Goal: Information Seeking & Learning: Find specific fact

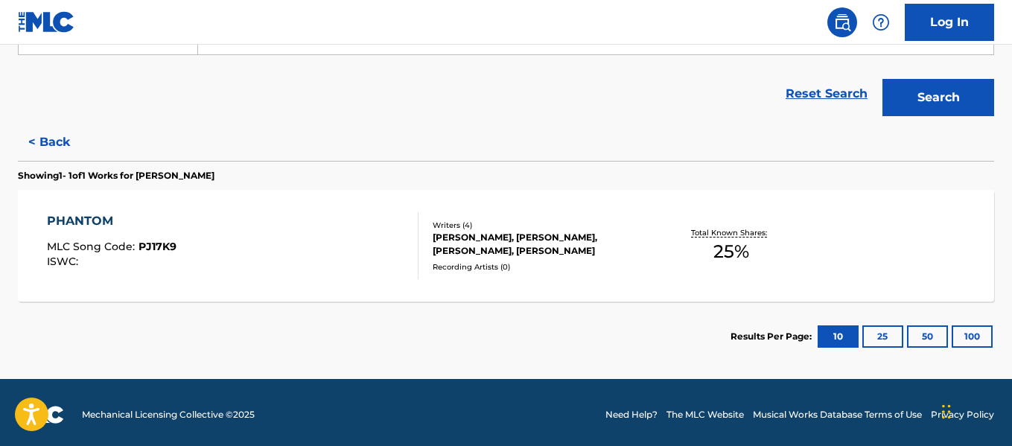
scroll to position [318, 0]
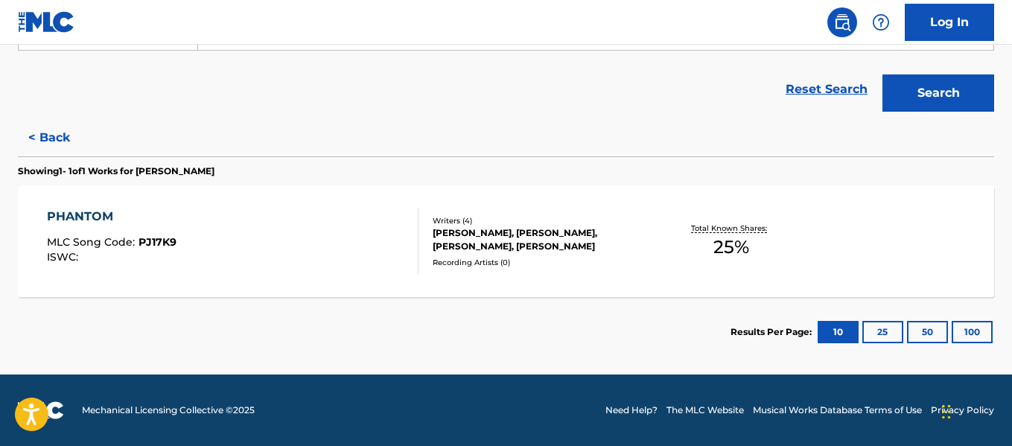
click at [370, 222] on div "PHANTOM MLC Song Code : PJ17K9 ISWC :" at bounding box center [232, 241] width 371 height 67
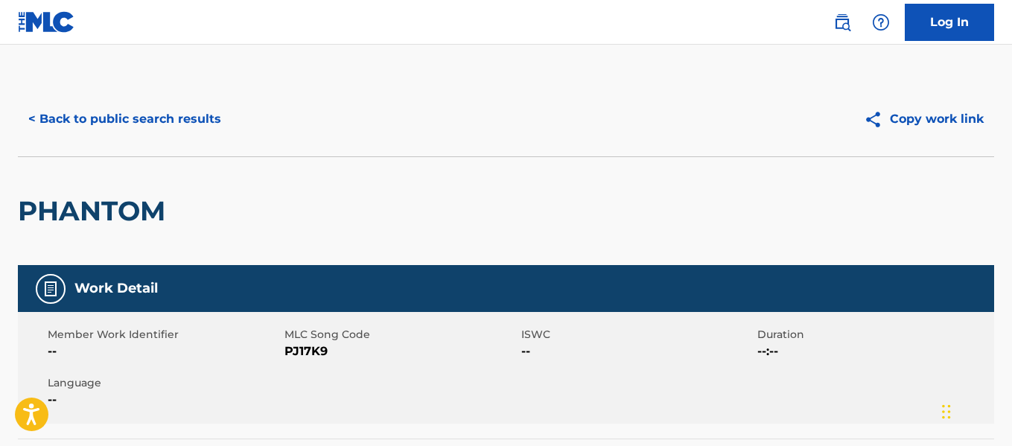
click at [28, 121] on button "< Back to public search results" at bounding box center [125, 119] width 214 height 37
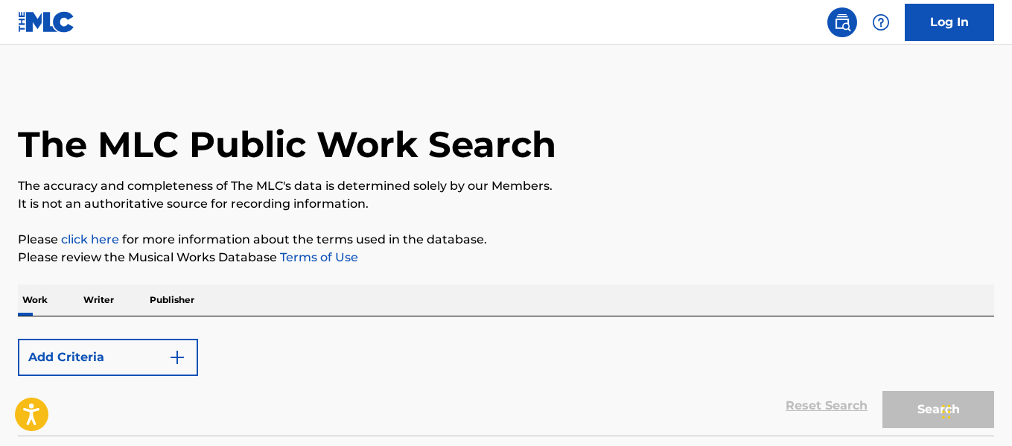
scroll to position [115, 0]
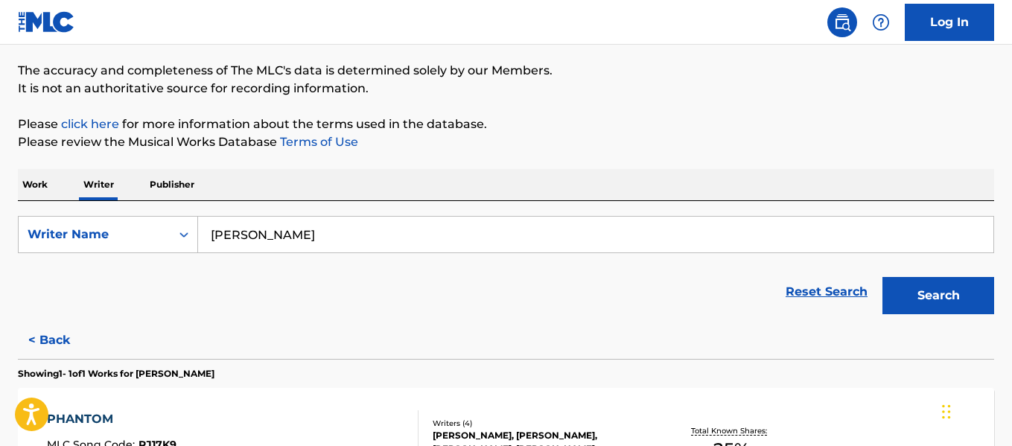
click at [45, 329] on button "< Back" at bounding box center [62, 340] width 89 height 37
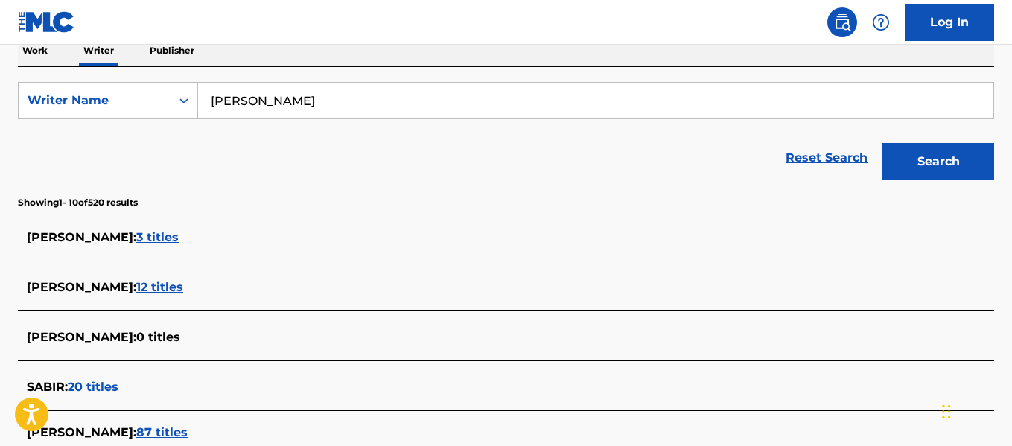
scroll to position [319, 0]
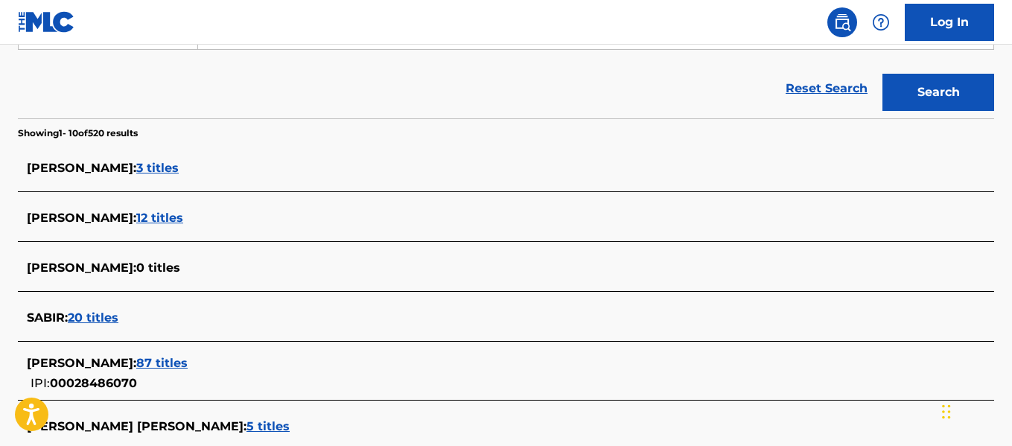
click at [136, 162] on span "3 titles" at bounding box center [157, 168] width 42 height 14
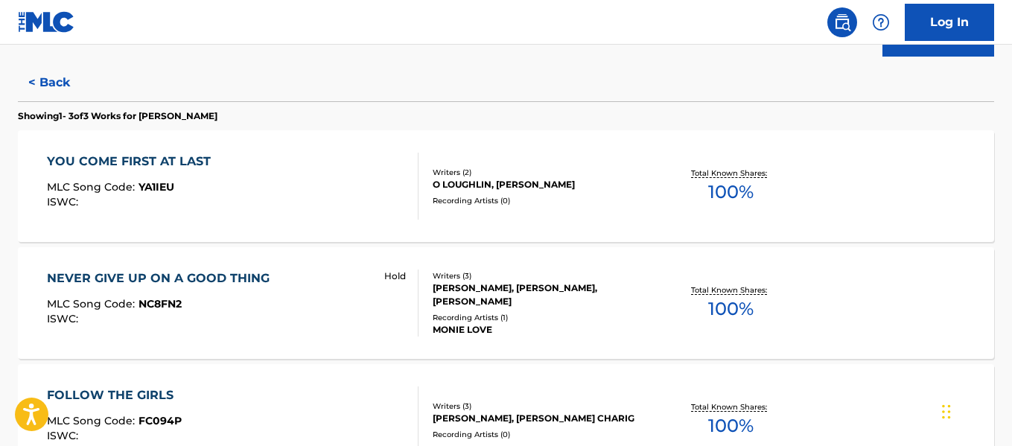
scroll to position [358, 0]
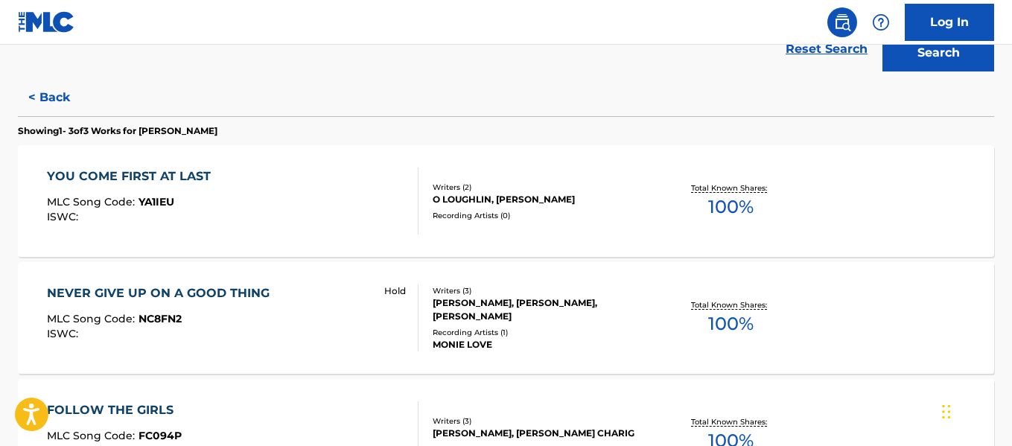
click at [24, 98] on button "< Back" at bounding box center [62, 97] width 89 height 37
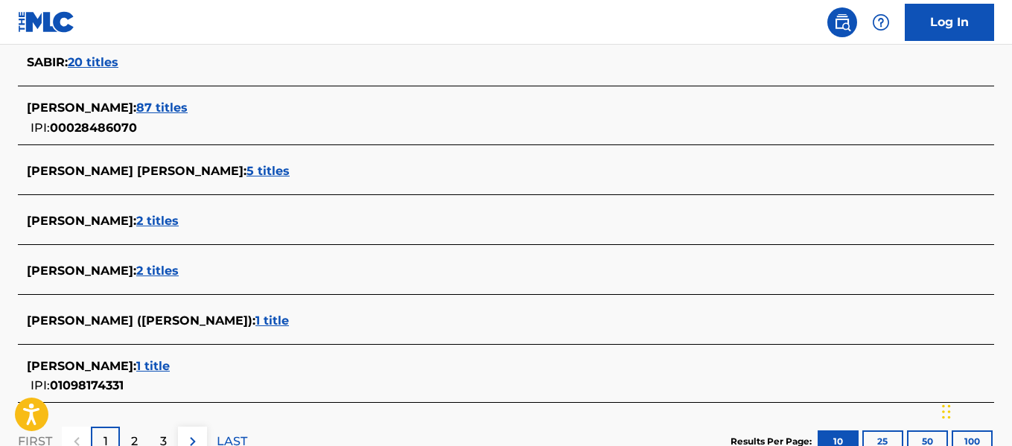
scroll to position [577, 0]
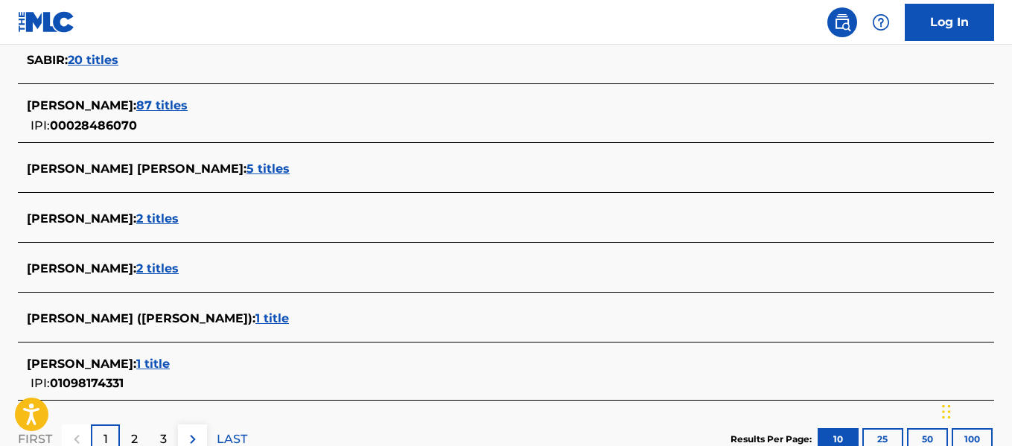
click at [147, 264] on span "2 titles" at bounding box center [157, 268] width 42 height 14
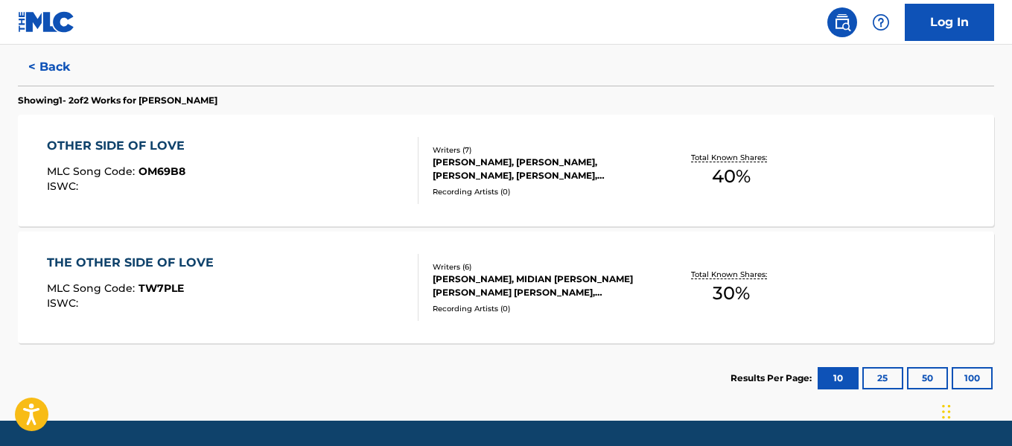
scroll to position [388, 0]
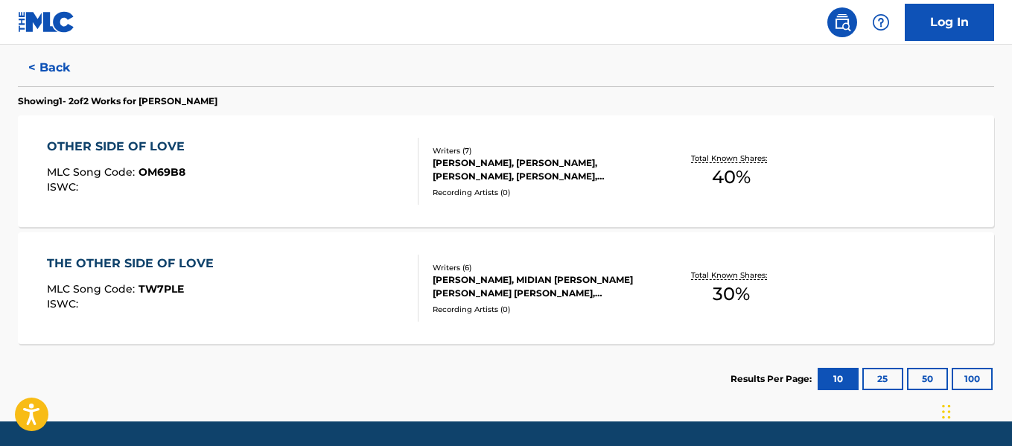
click at [232, 305] on div "THE OTHER SIDE OF LOVE MLC Song Code : TW7PLE ISWC :" at bounding box center [232, 288] width 371 height 67
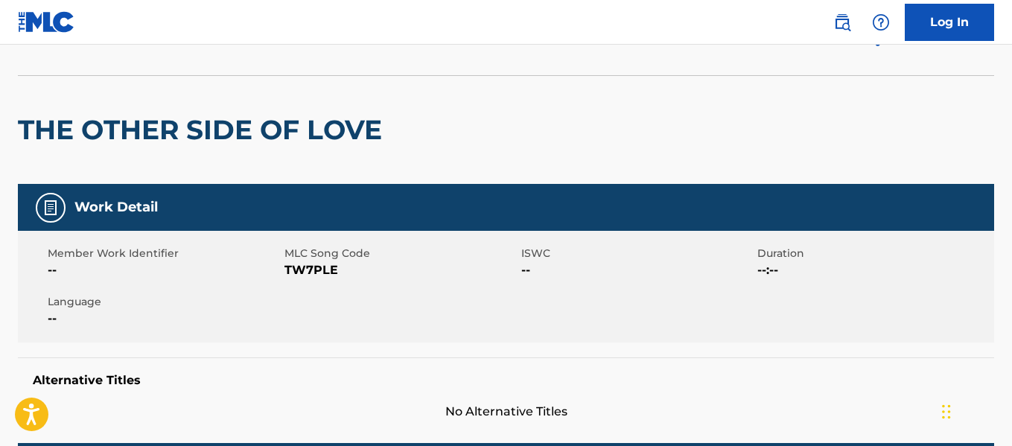
scroll to position [64, 0]
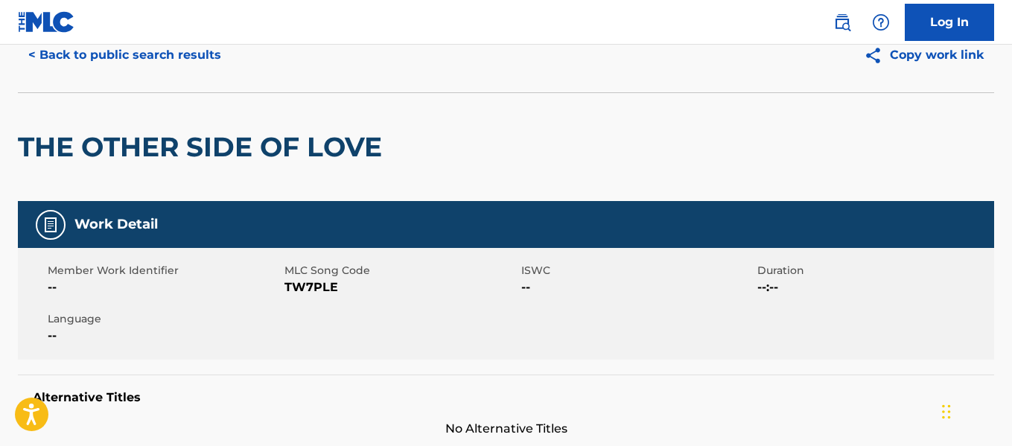
click at [67, 68] on button "< Back to public search results" at bounding box center [125, 55] width 214 height 37
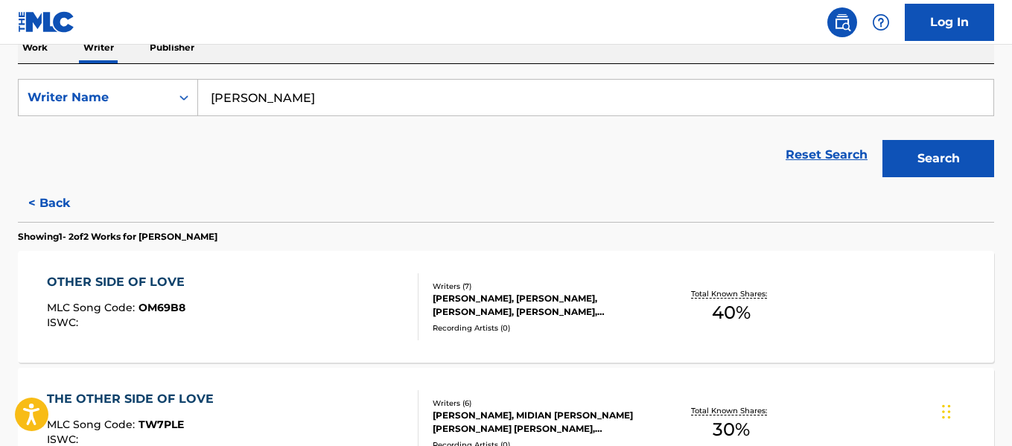
scroll to position [249, 0]
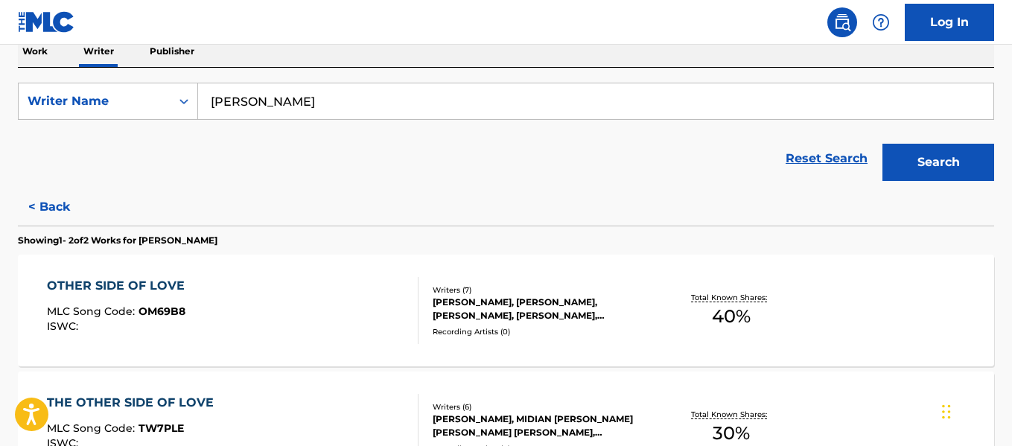
click at [171, 291] on div "OTHER SIDE OF LOVE" at bounding box center [119, 286] width 145 height 18
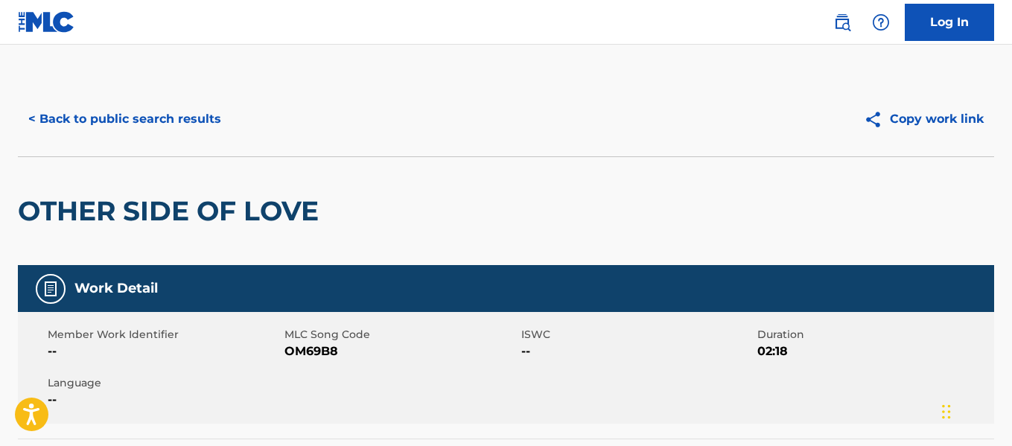
click at [92, 106] on button "< Back to public search results" at bounding box center [125, 119] width 214 height 37
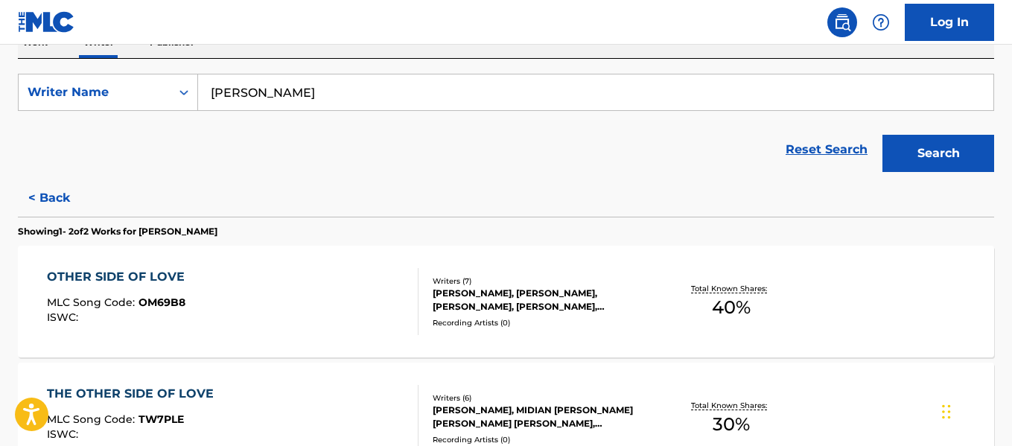
scroll to position [272, 0]
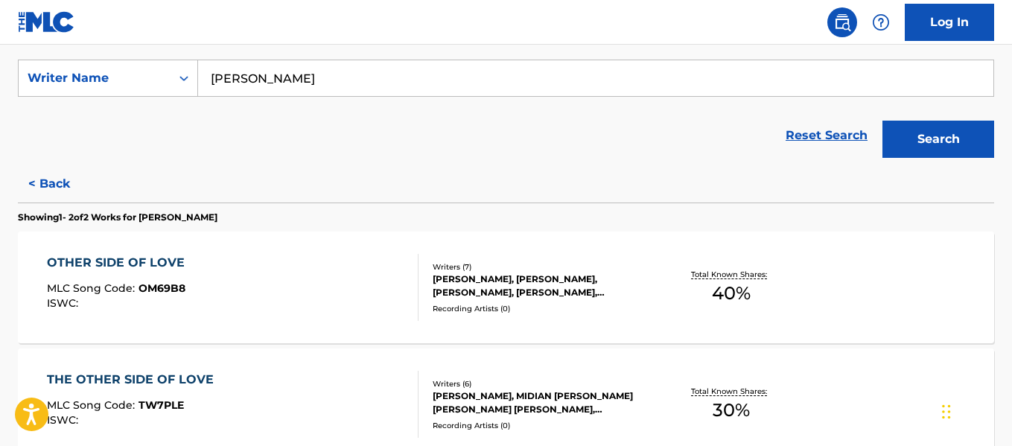
click at [69, 176] on button "< Back" at bounding box center [62, 183] width 89 height 37
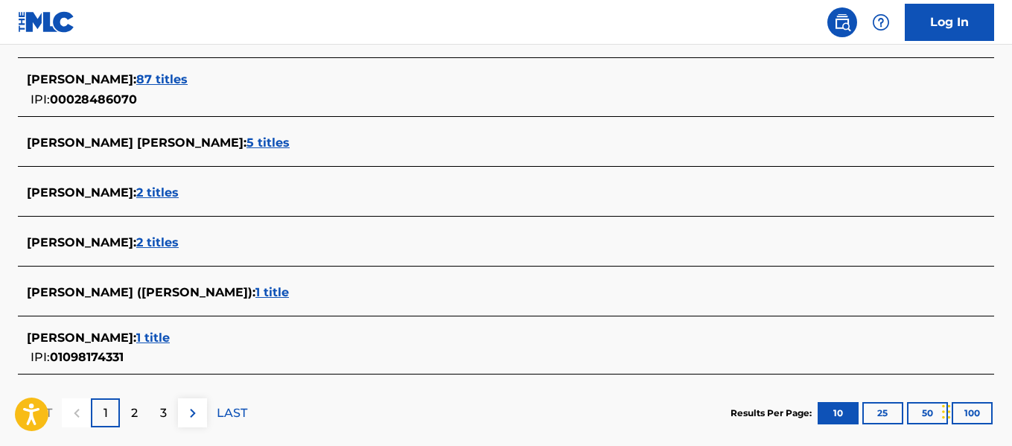
scroll to position [627, 0]
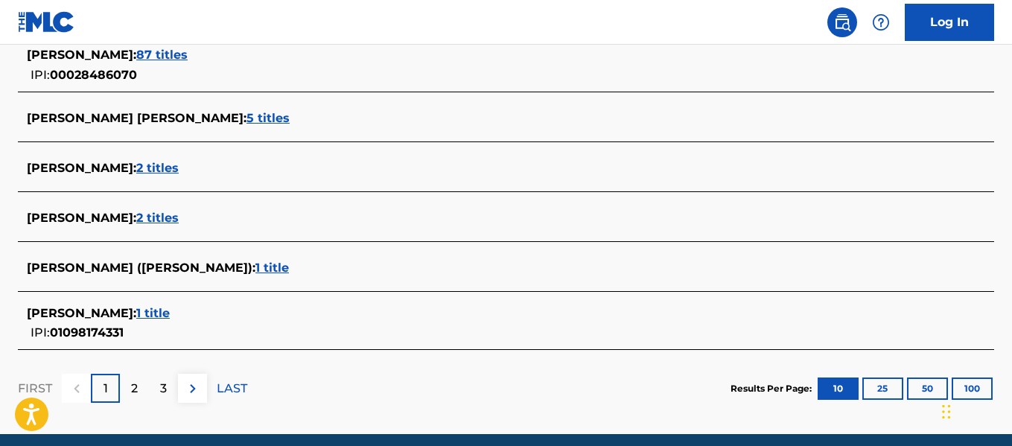
click at [147, 383] on div "2" at bounding box center [134, 388] width 29 height 29
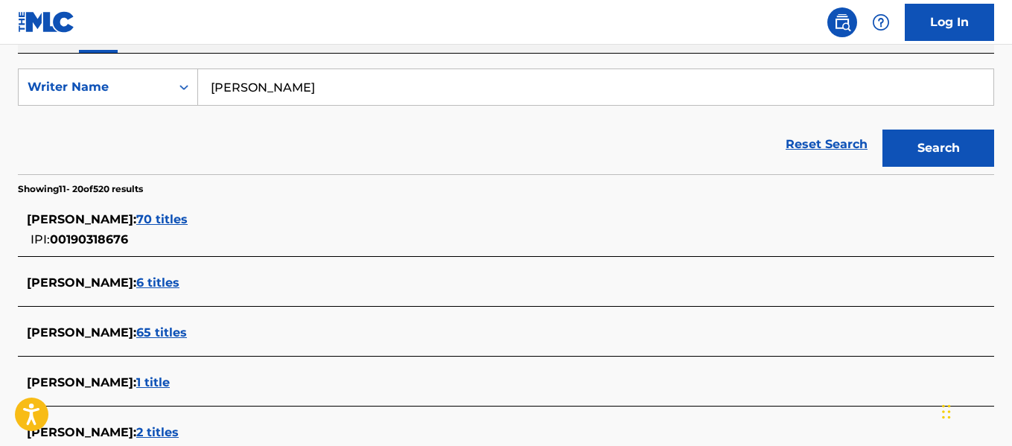
scroll to position [247, 0]
